Goal: Ask a question

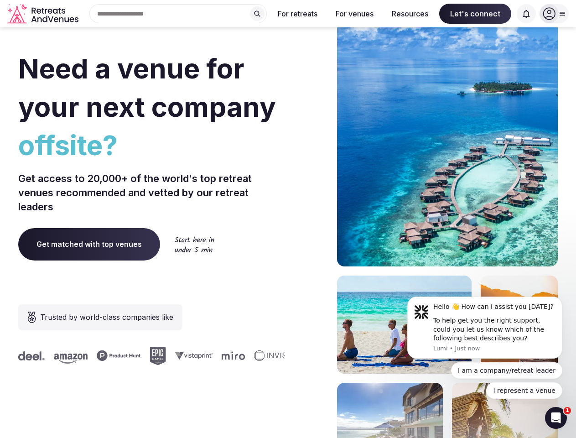
click at [288, 219] on div "Need a venue for your next company offsite? Get access to 20,000+ of the world'…" at bounding box center [288, 273] width 540 height 550
click at [178, 14] on div "Search Popular Destinations [GEOGRAPHIC_DATA], [GEOGRAPHIC_DATA] [GEOGRAPHIC_DA…" at bounding box center [174, 13] width 185 height 19
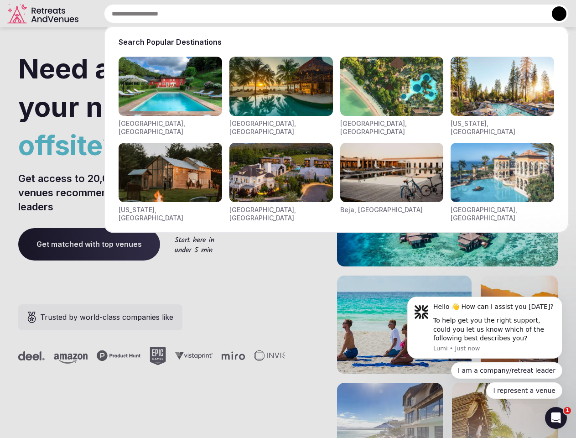
click at [257, 14] on input "text" at bounding box center [336, 13] width 465 height 19
click at [298, 14] on input "text" at bounding box center [336, 13] width 465 height 19
click at [355, 14] on input "text" at bounding box center [336, 13] width 465 height 19
click at [410, 14] on input "text" at bounding box center [336, 13] width 465 height 19
click at [475, 14] on input "text" at bounding box center [336, 13] width 465 height 19
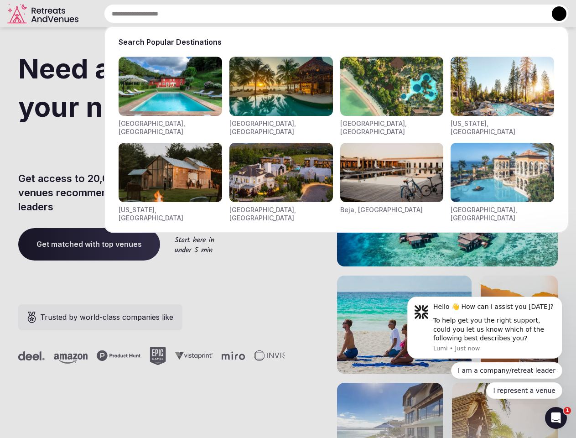
click at [527, 14] on input "text" at bounding box center [336, 13] width 465 height 19
click at [554, 14] on button at bounding box center [559, 13] width 15 height 15
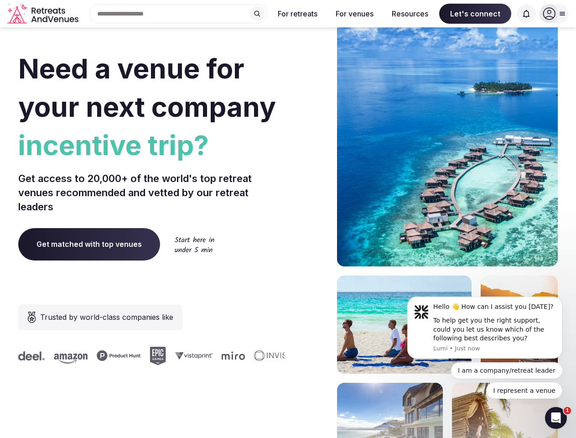
click at [485, 328] on div "To help get you the right support, could you let us know which of the following…" at bounding box center [495, 329] width 122 height 27
